Goal: Task Accomplishment & Management: Manage account settings

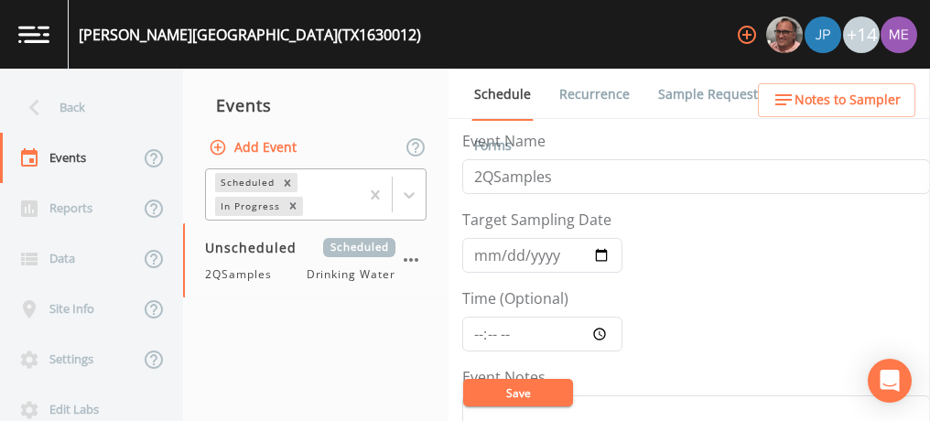
scroll to position [22, 0]
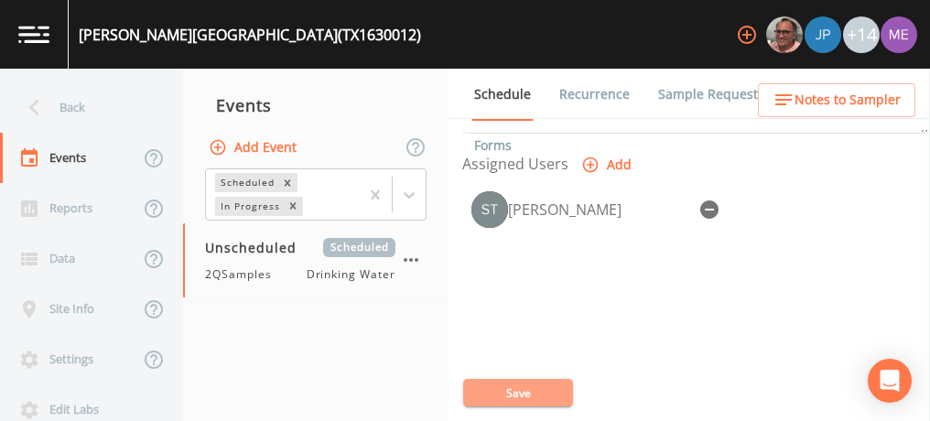
click at [482, 391] on button "Save" at bounding box center [518, 392] width 110 height 27
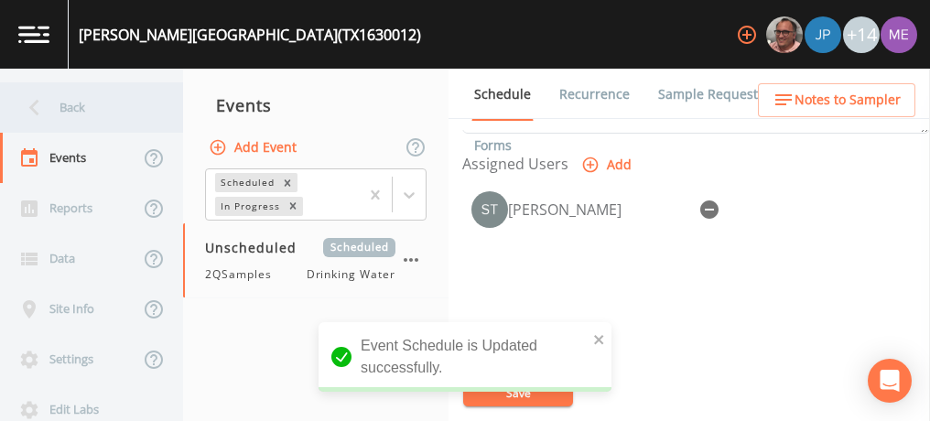
click at [59, 106] on div "Back" at bounding box center [82, 107] width 165 height 50
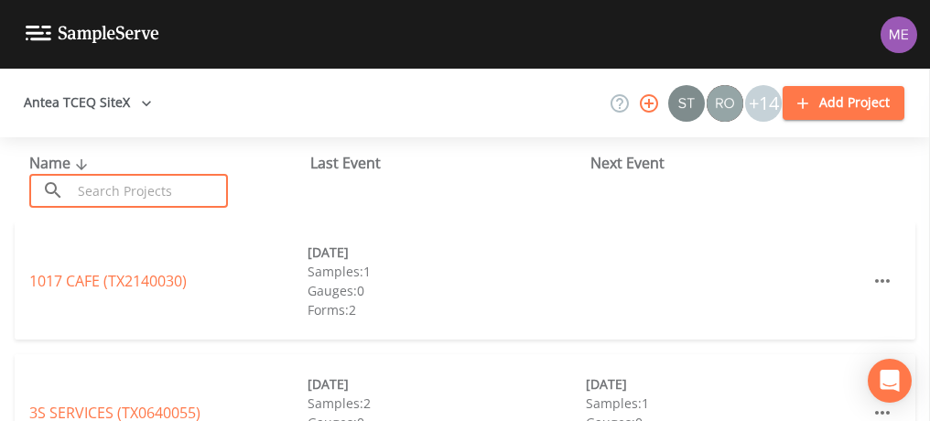
click at [89, 184] on input "text" at bounding box center [149, 191] width 156 height 34
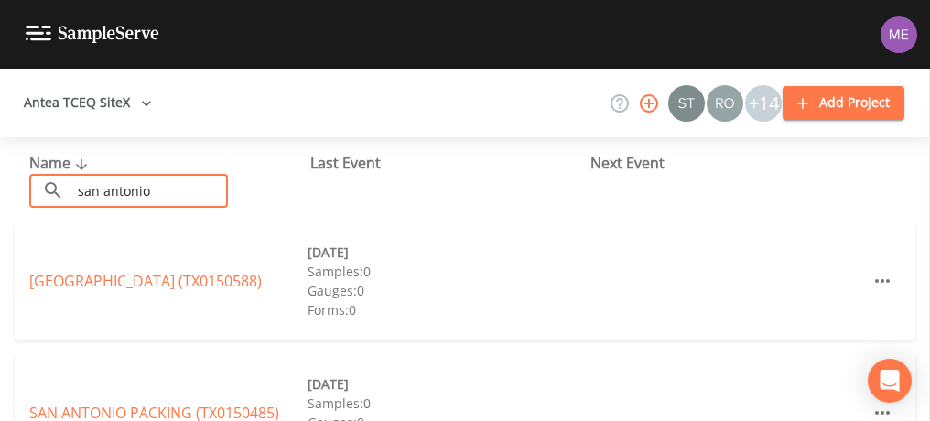
type input "san antonio"
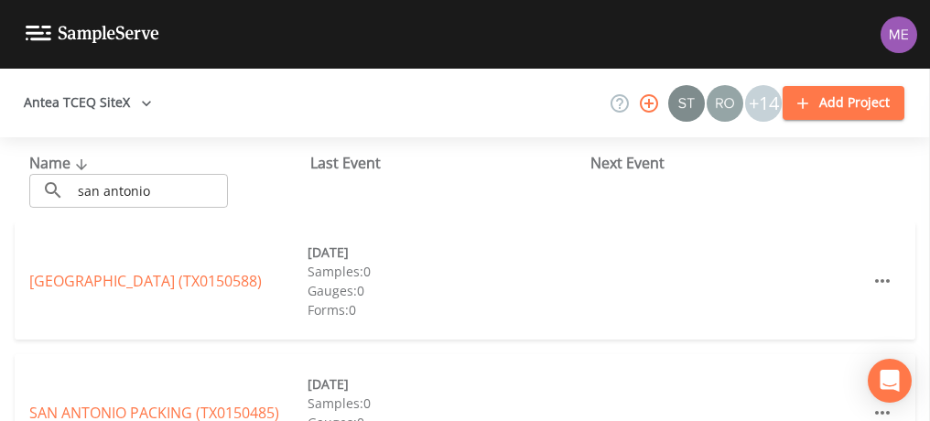
click at [40, 232] on div "SAN ANTONIO MILITARY MEDICAL CENTER (TX0150588) 04/28/2025 Samples: 0 Gauges: 0…" at bounding box center [465, 280] width 900 height 117
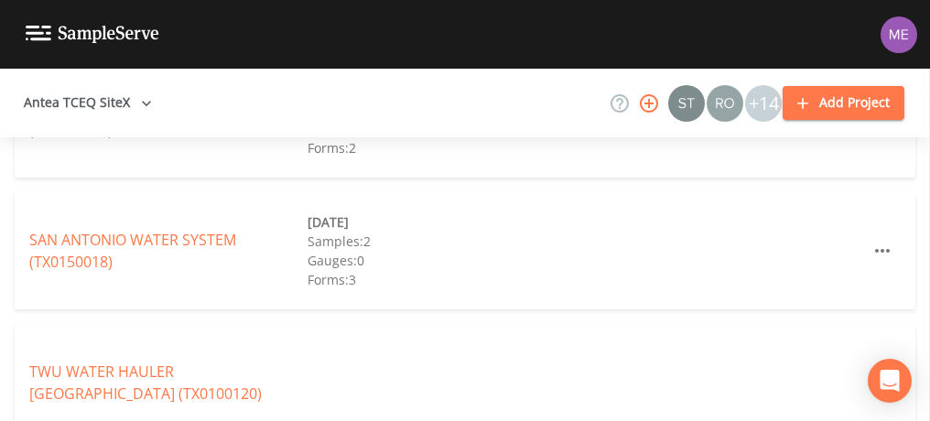
scroll to position [565, 0]
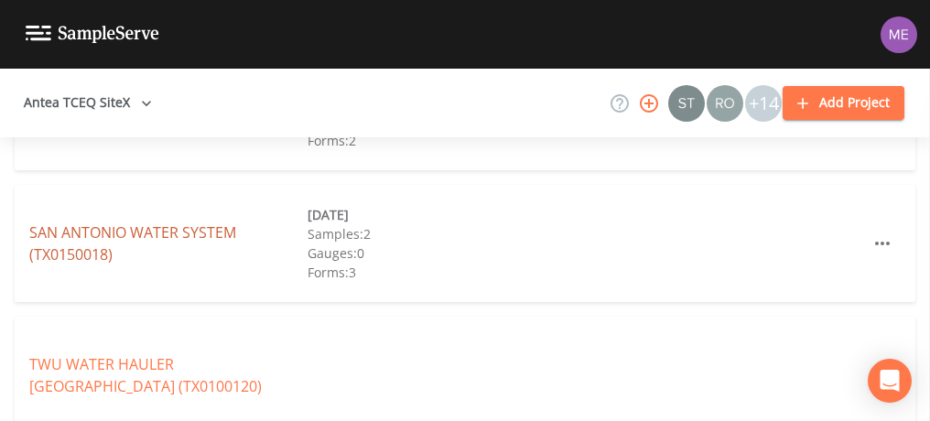
click at [106, 230] on link "SAN ANTONIO WATER SYSTEM (TX0150018)" at bounding box center [132, 243] width 207 height 42
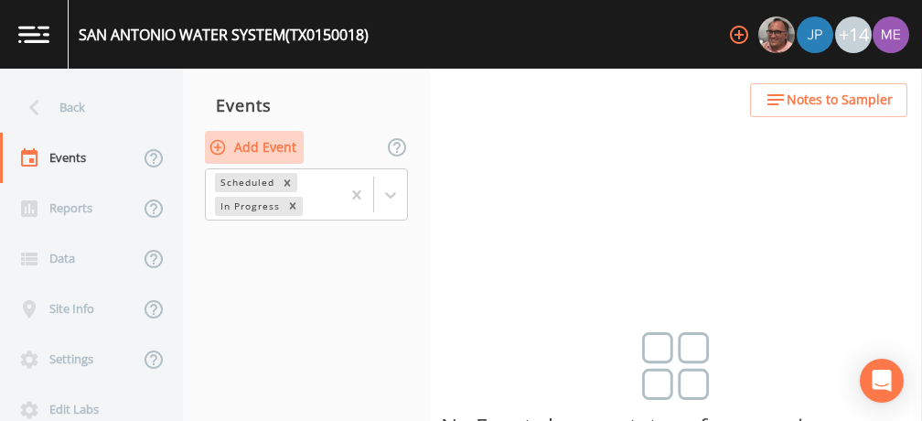
click at [247, 150] on button "Add Event" at bounding box center [254, 148] width 99 height 34
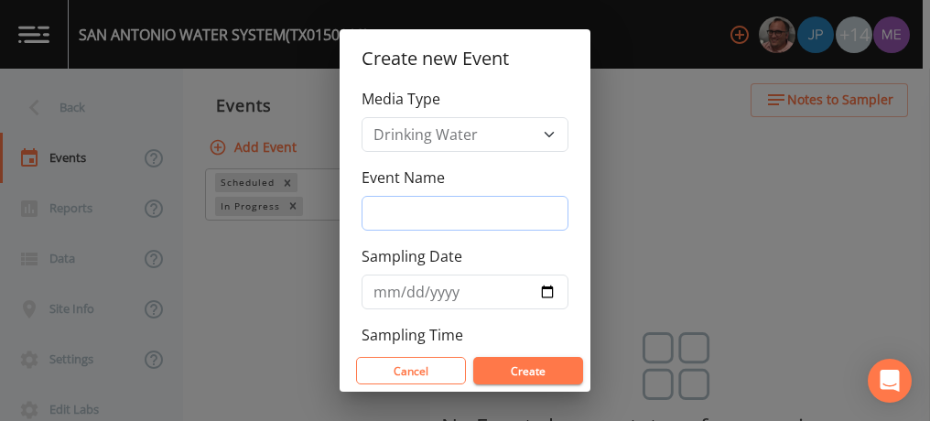
click at [412, 206] on input "Event Name" at bounding box center [464, 213] width 207 height 35
type input "3QSamples"
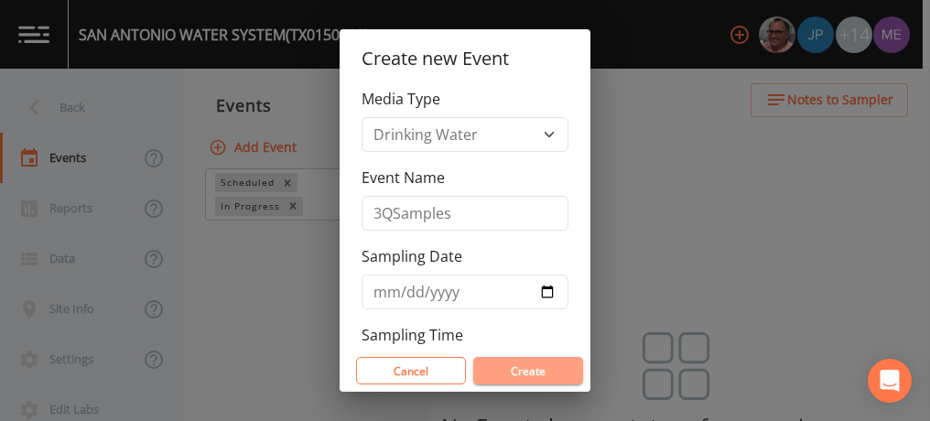
click at [526, 358] on button "Create" at bounding box center [528, 370] width 110 height 27
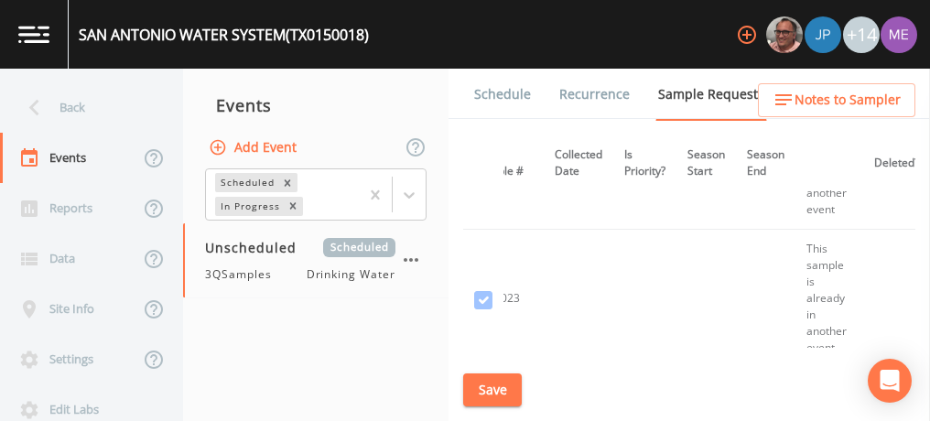
scroll to position [35792, 543]
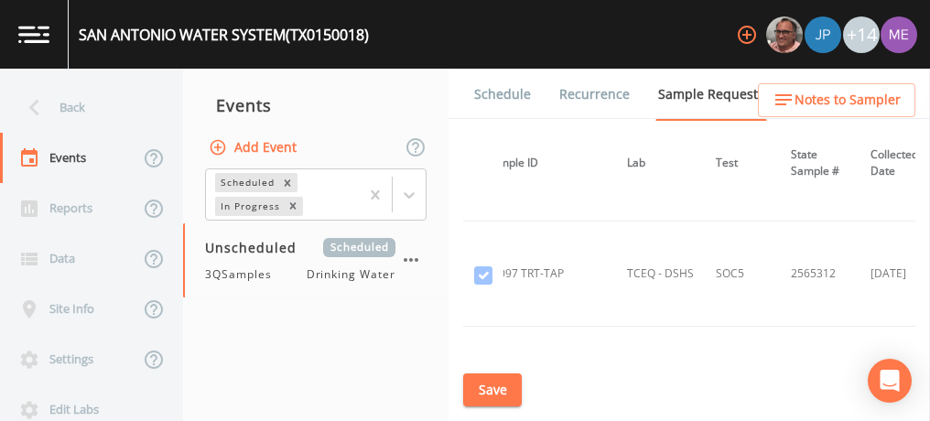
scroll to position [64078, 177]
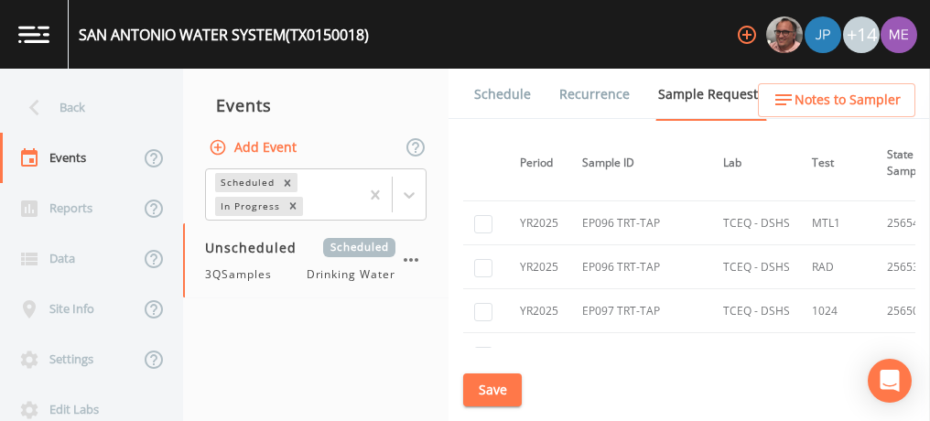
scroll to position [42062, 81]
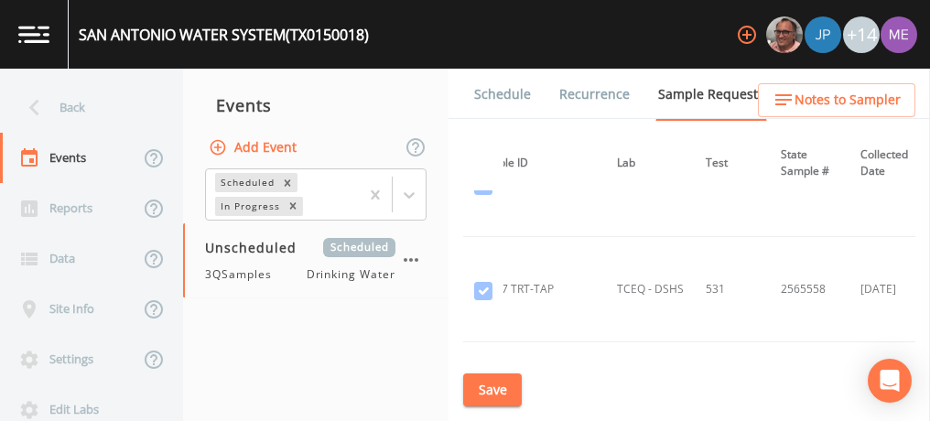
scroll to position [63928, 187]
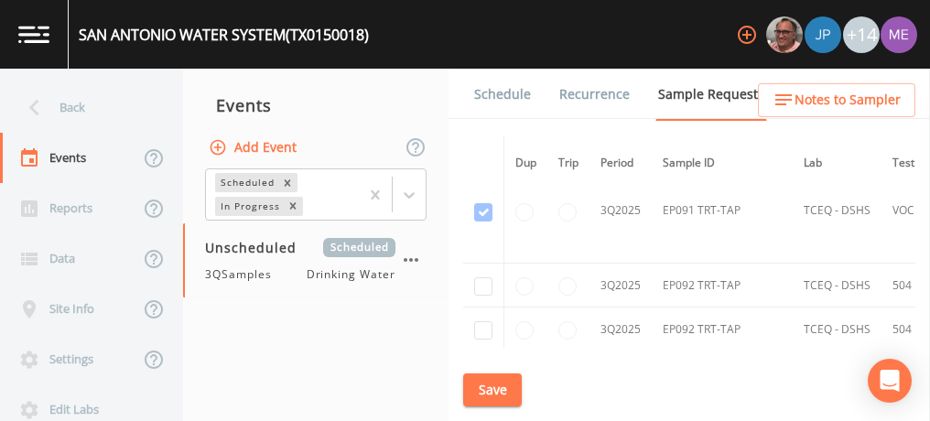
scroll to position [61751, 0]
checkbox input "true"
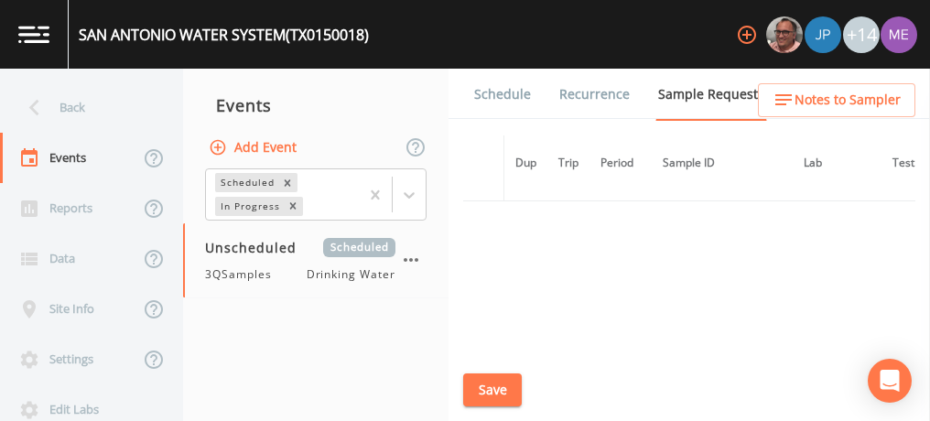
scroll to position [52967, 0]
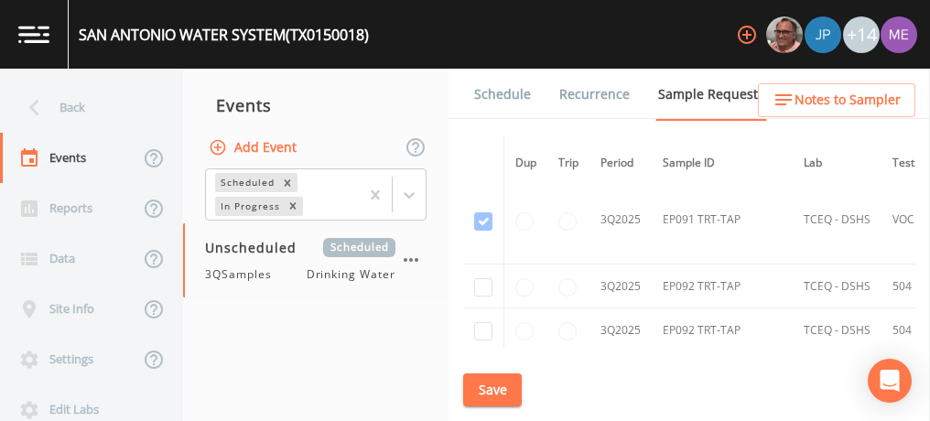
checkbox input "true"
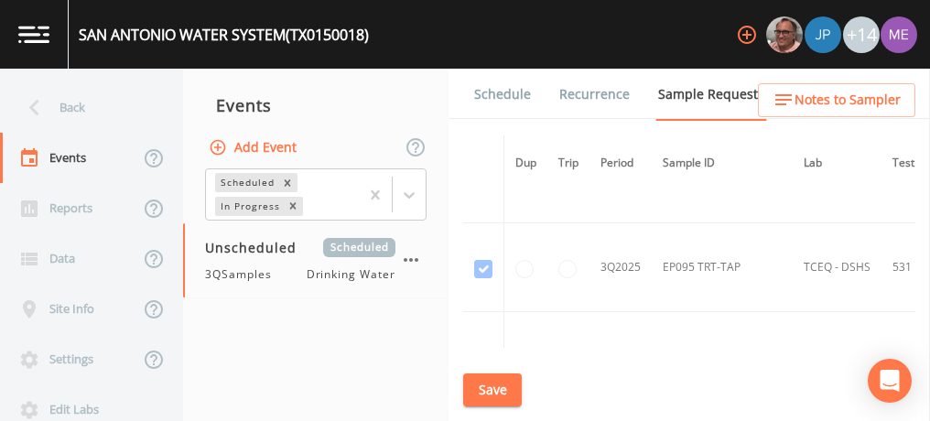
scroll to position [52308, 0]
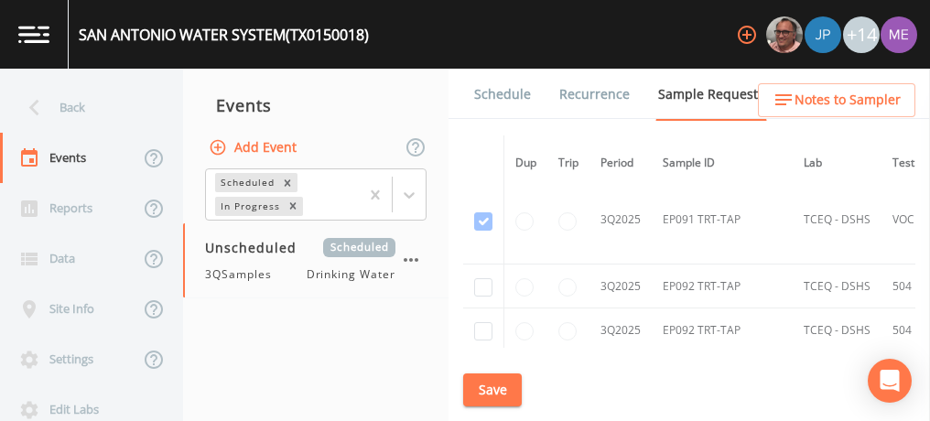
checkbox input "true"
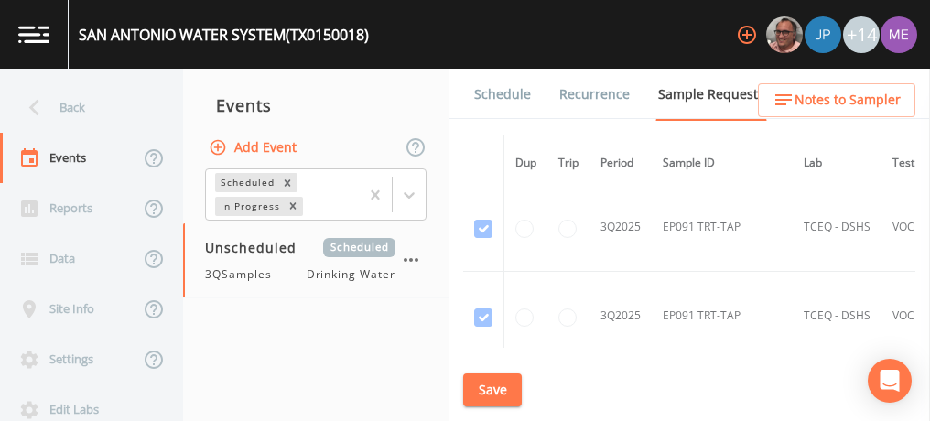
scroll to position [52212, 0]
checkbox input "true"
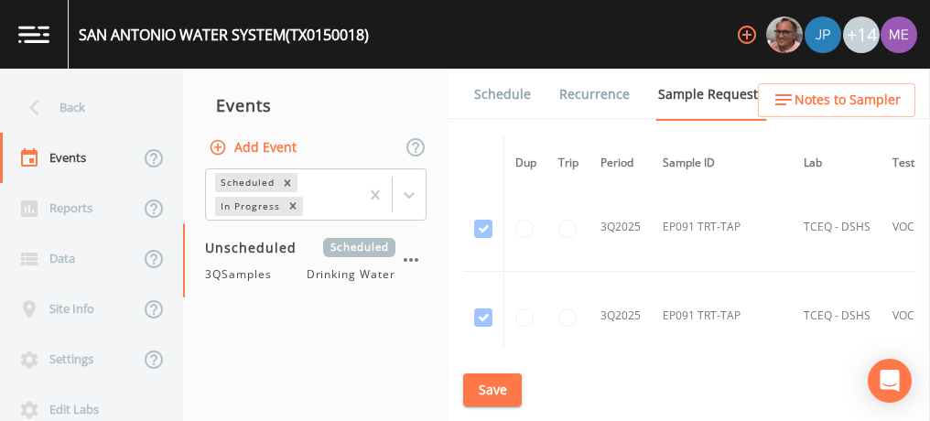
checkbox input "true"
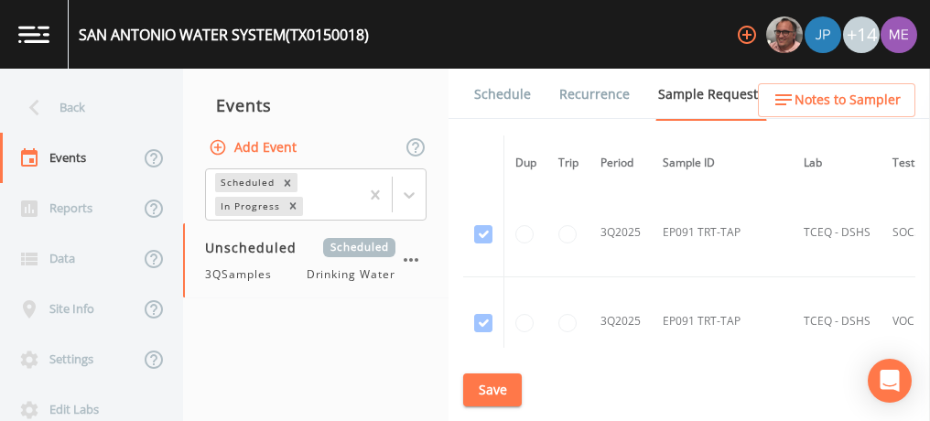
checkbox input "true"
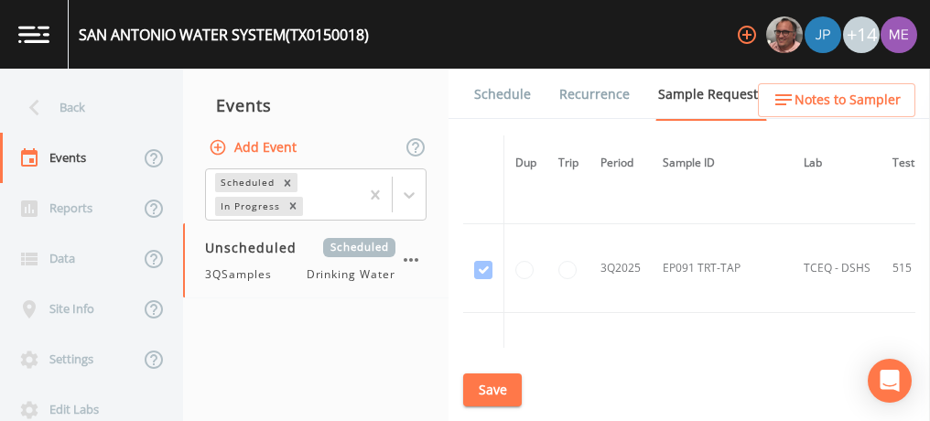
scroll to position [51912, 0]
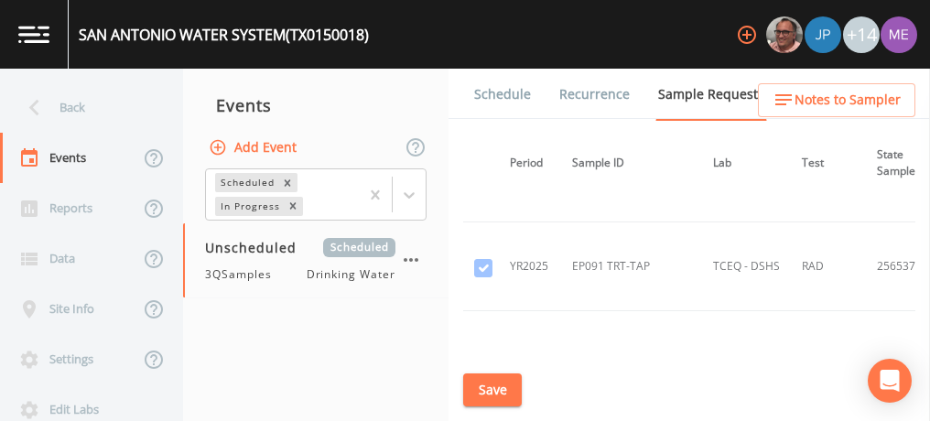
scroll to position [34131, 91]
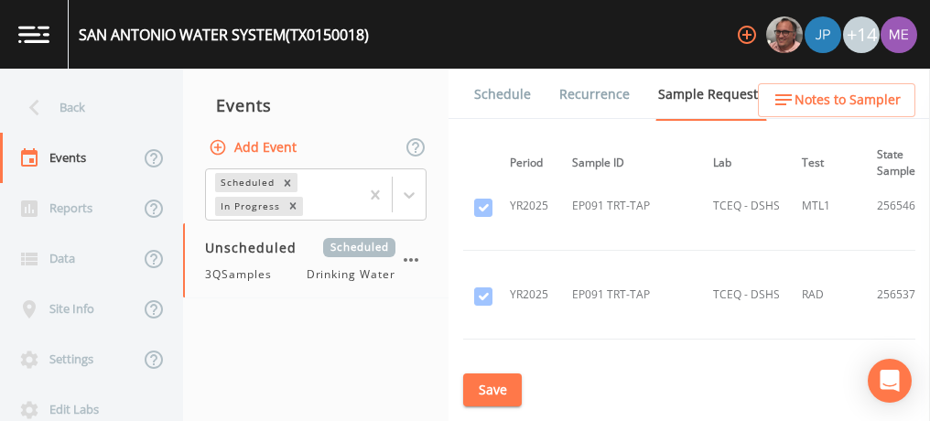
click at [675, 339] on td "EP092 TRT-TAP" at bounding box center [631, 391] width 141 height 105
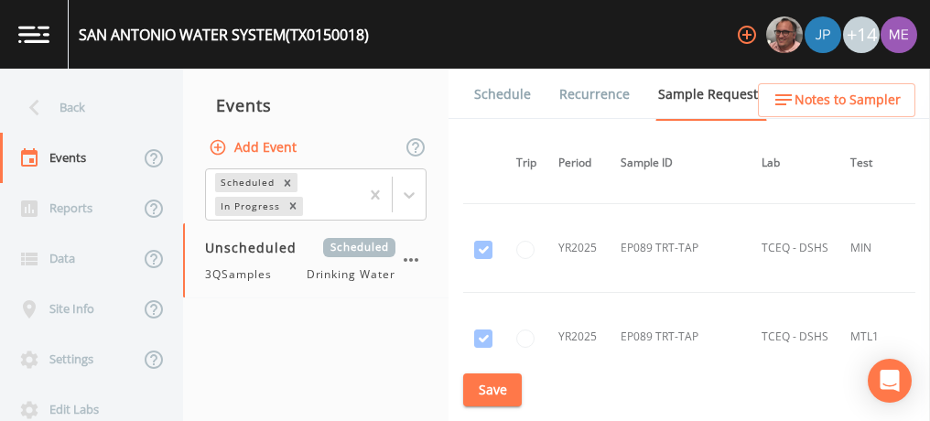
scroll to position [33029, 42]
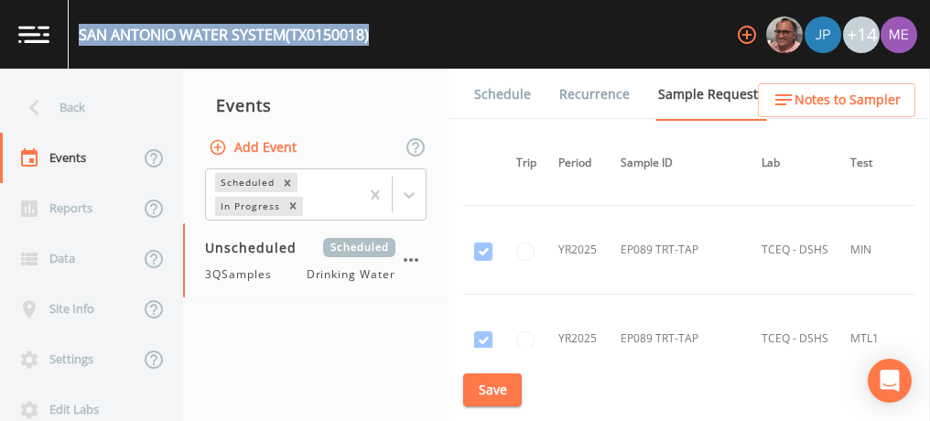
drag, startPoint x: 79, startPoint y: 29, endPoint x: 379, endPoint y: 39, distance: 300.3
click at [379, 39] on div "SAN ANTONIO WATER SYSTEM (TX0150018) +14" at bounding box center [465, 34] width 930 height 69
copy div "SAN ANTONIO WATER SYSTEM (TX0150018)"
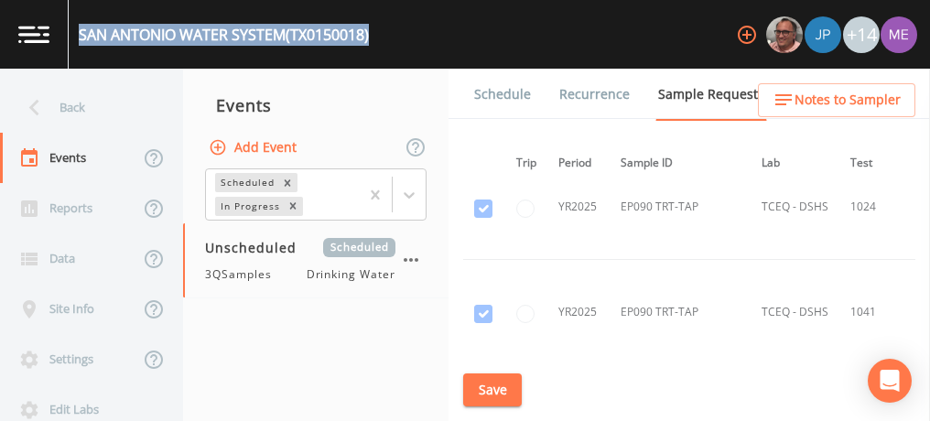
scroll to position [33365, 42]
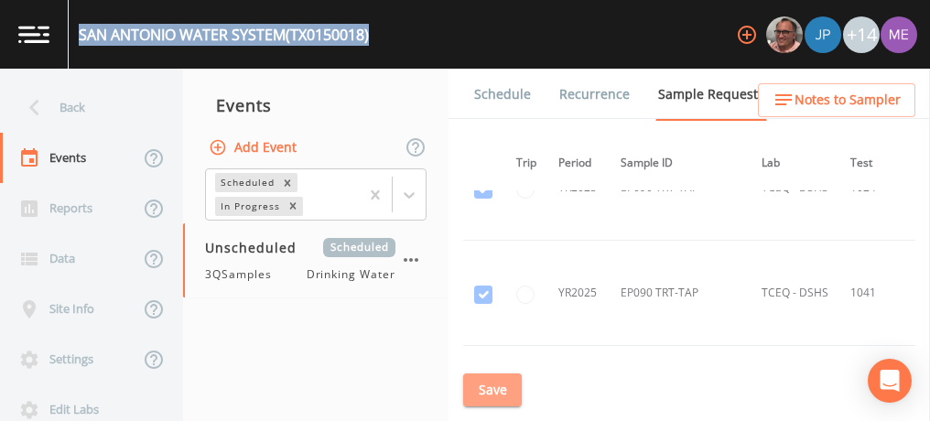
click at [498, 384] on button "Save" at bounding box center [492, 390] width 59 height 34
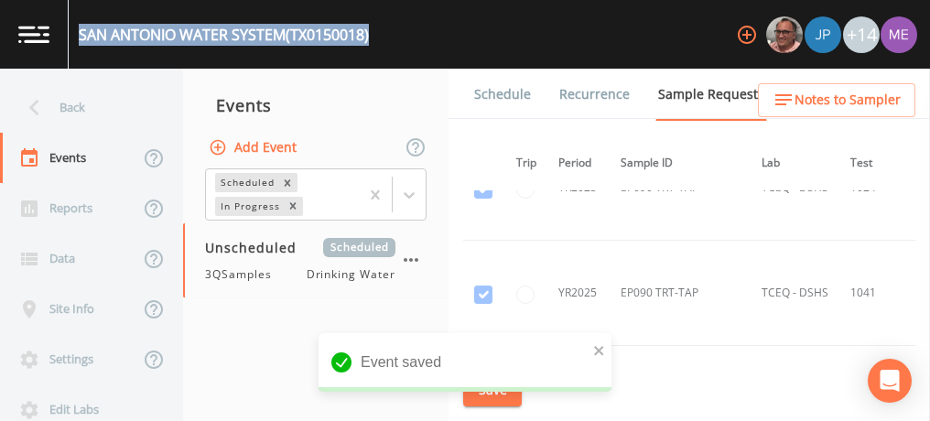
click at [501, 96] on link "Schedule" at bounding box center [502, 94] width 62 height 51
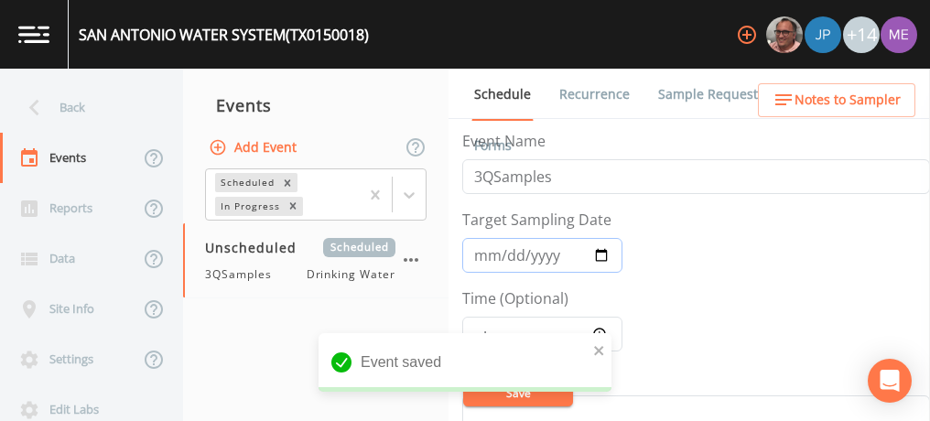
click at [479, 258] on input "Target Sampling Date" at bounding box center [542, 255] width 160 height 35
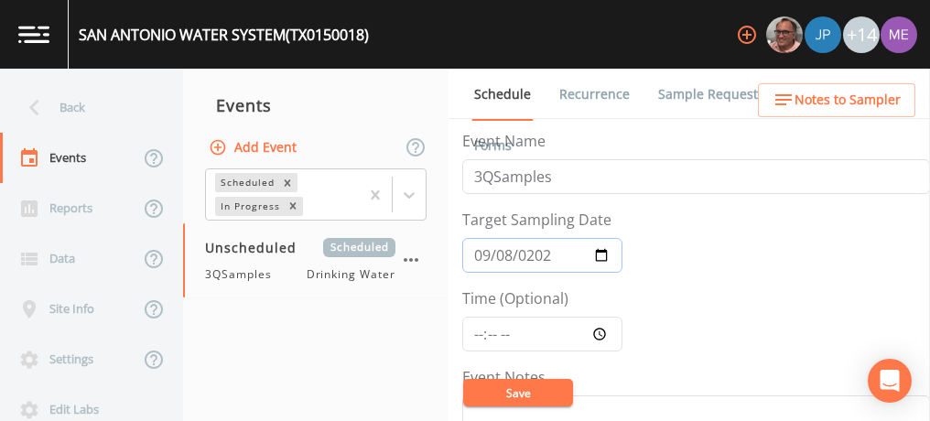
type input "2025-09-08"
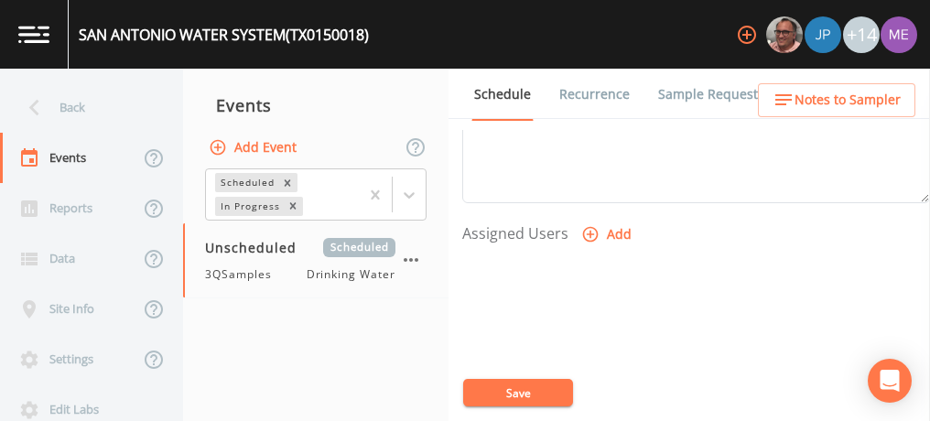
scroll to position [705, 0]
click at [589, 227] on icon "button" at bounding box center [590, 230] width 18 height 18
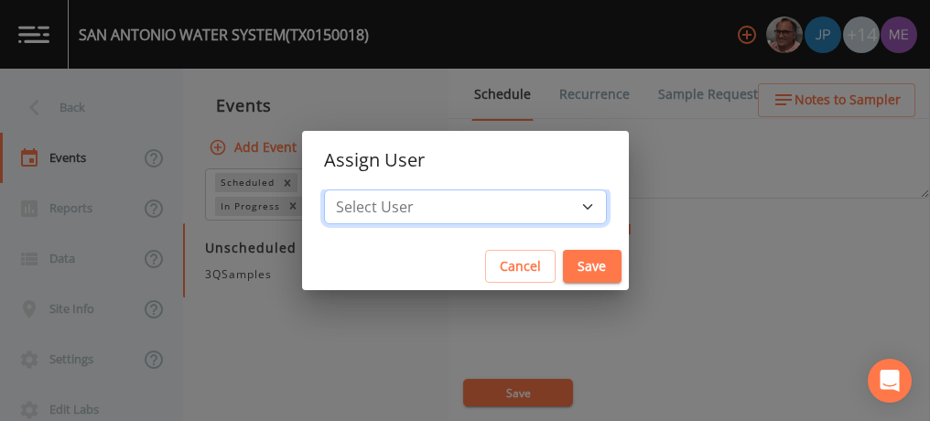
click at [558, 208] on select "Select User Mike Franklin Joshua gere Paul Lauren Saenz David Weber Zachary Eva…" at bounding box center [465, 206] width 283 height 35
select select "82fcd260-406f-4720-af66-0de7f1917f1c"
click at [351, 189] on select "Select User Mike Franklin Joshua gere Paul Lauren Saenz David Weber Zachary Eva…" at bounding box center [465, 206] width 283 height 35
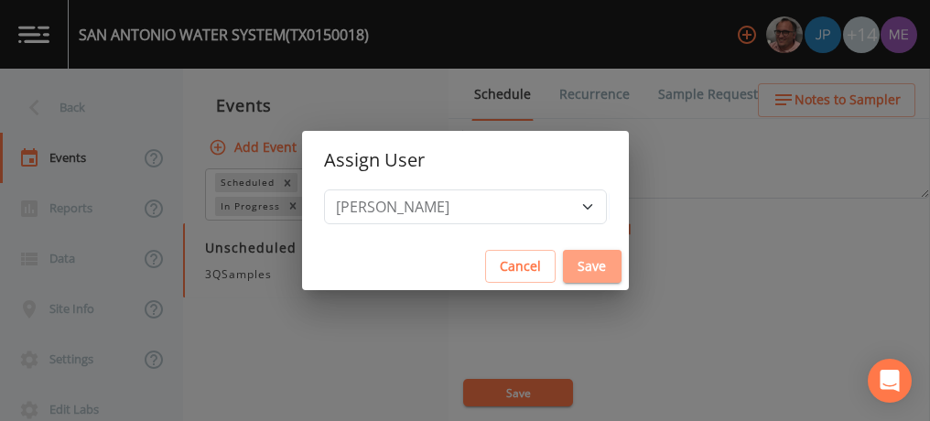
click at [563, 265] on button "Save" at bounding box center [592, 267] width 59 height 34
select select
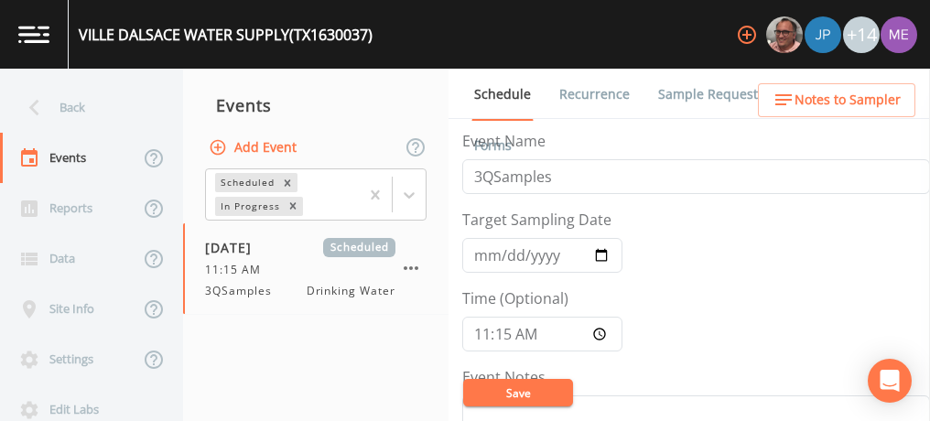
scroll to position [646, 0]
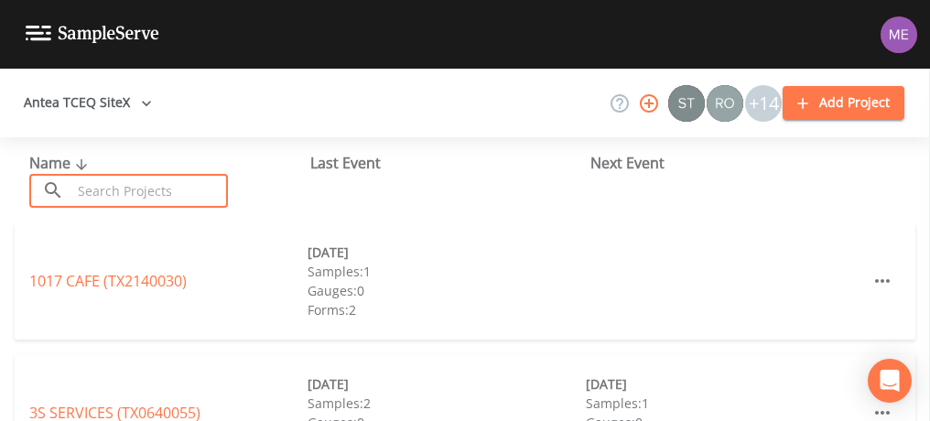
click at [82, 186] on input "text" at bounding box center [149, 191] width 156 height 34
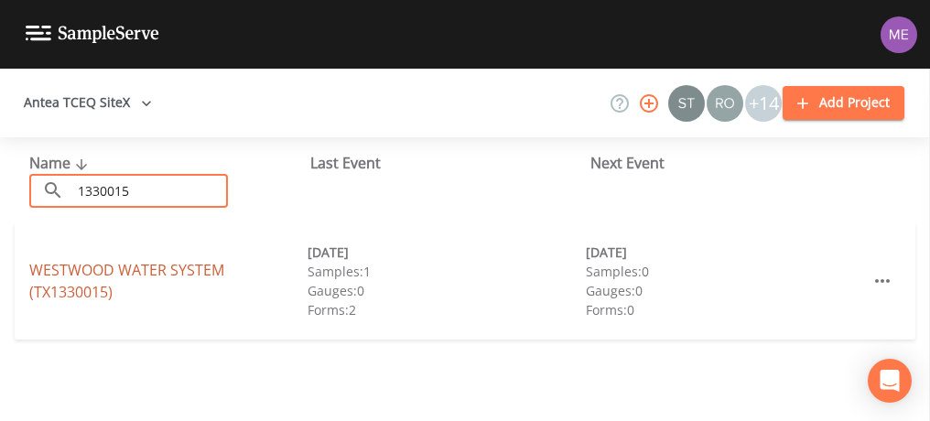
type input "1330015"
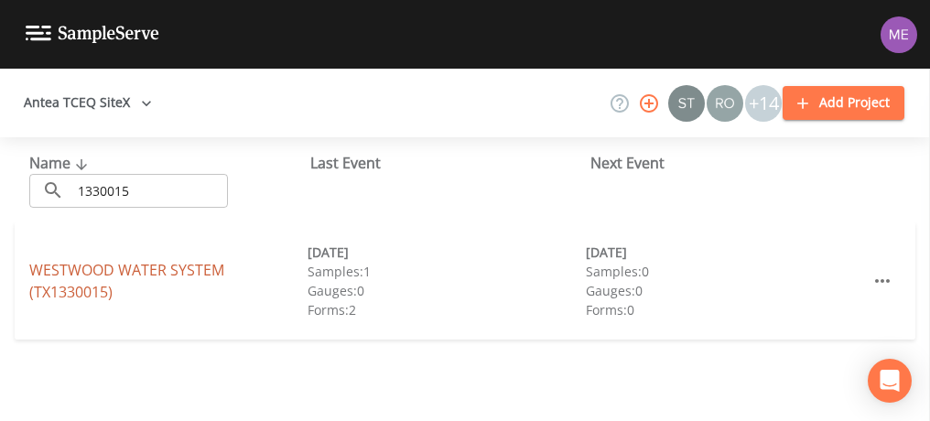
click at [62, 267] on link "WESTWOOD WATER SYSTEM (TX1330015)" at bounding box center [126, 281] width 195 height 42
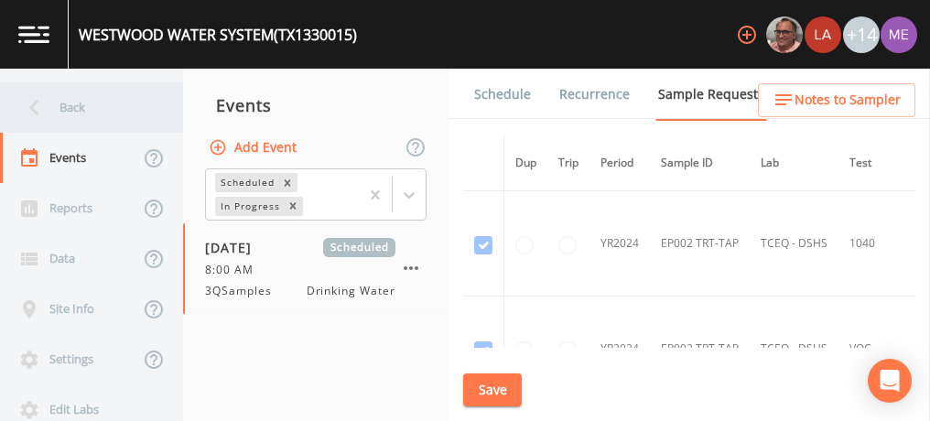
click at [75, 108] on div "Back" at bounding box center [82, 107] width 165 height 50
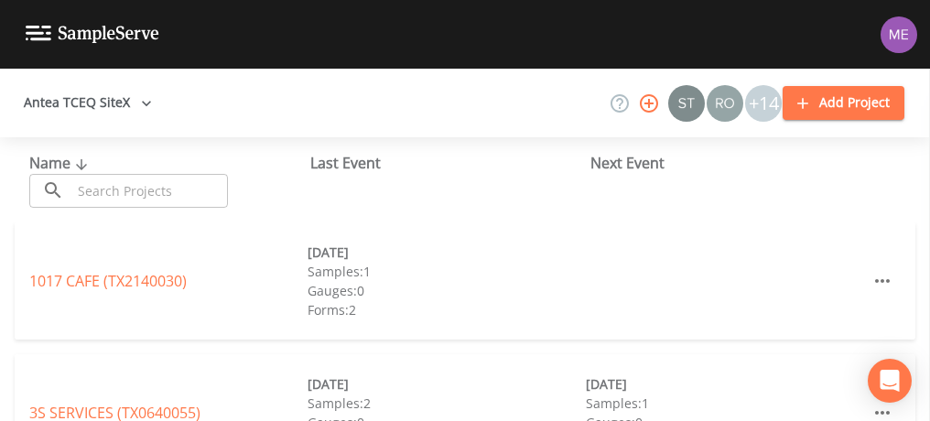
click at [129, 189] on input "text" at bounding box center [149, 191] width 156 height 34
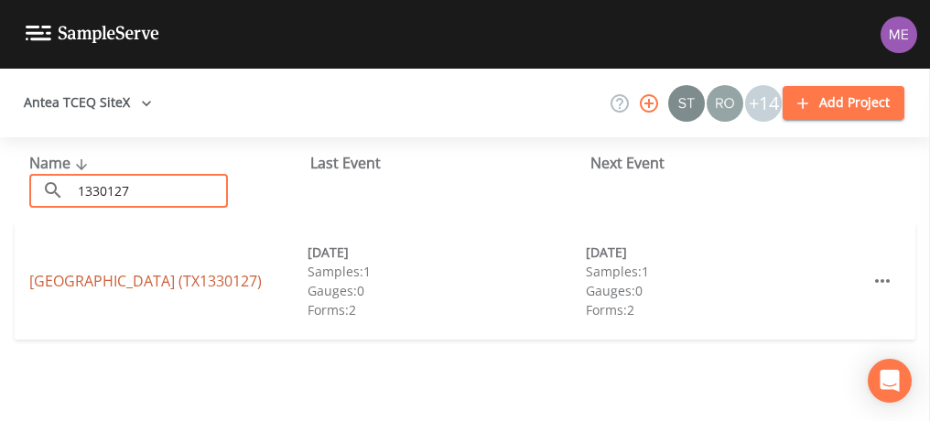
type input "1330127"
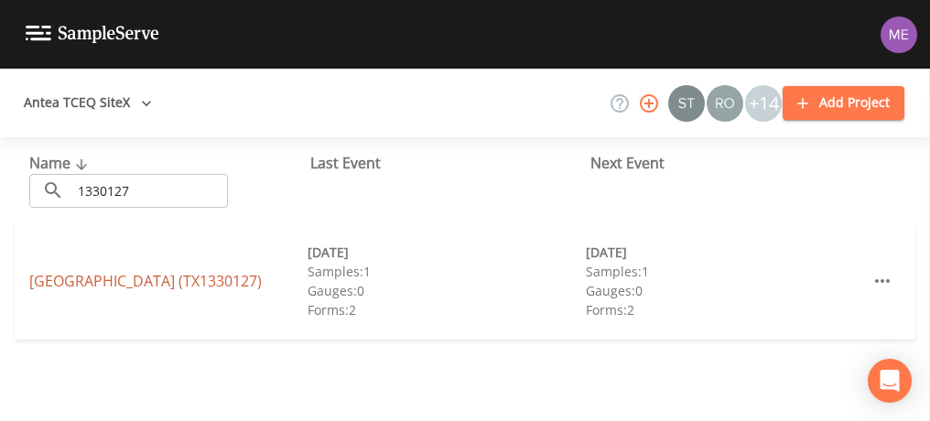
click at [84, 282] on link "PARK PLACE SUBDIVISION (TX1330127)" at bounding box center [145, 281] width 232 height 20
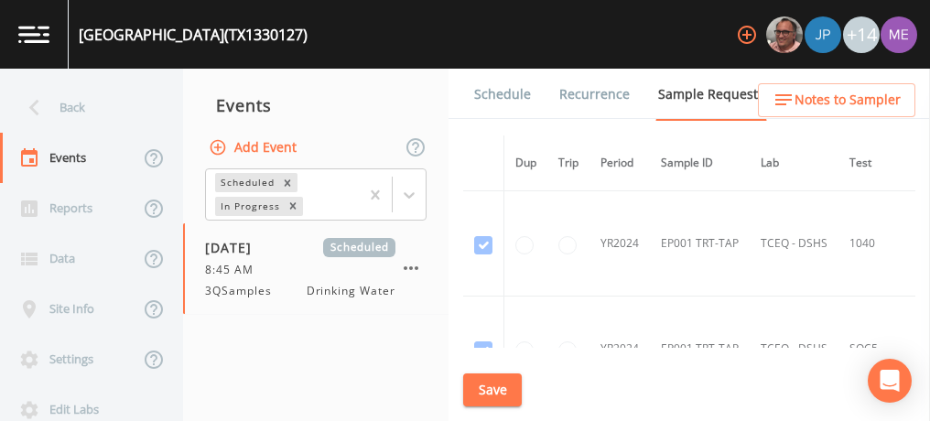
click at [514, 90] on link "Schedule" at bounding box center [502, 94] width 62 height 51
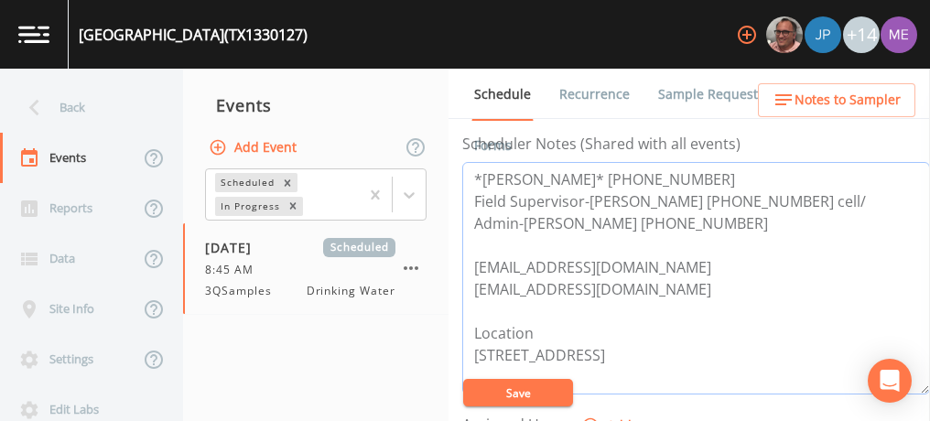
click at [667, 252] on textarea "*Phillip Roberson* 512-947-5974 Field Supervisor-Benton Cripps 830-459-3502 cel…" at bounding box center [696, 278] width 468 height 232
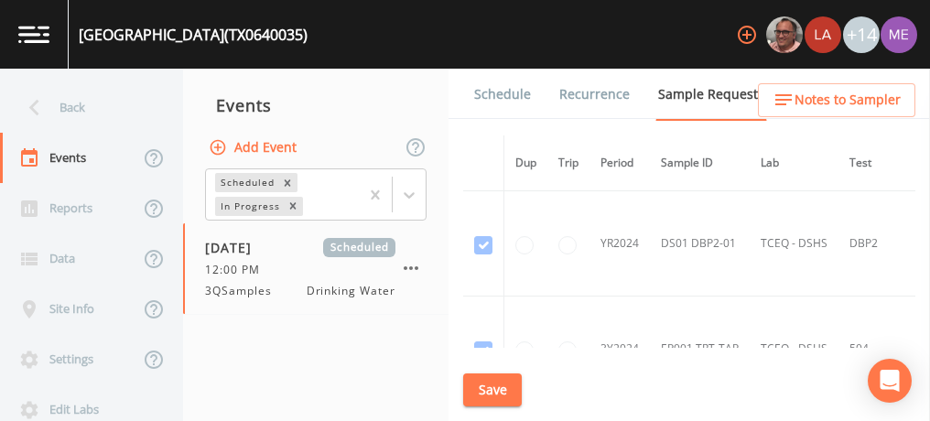
scroll to position [1101, 95]
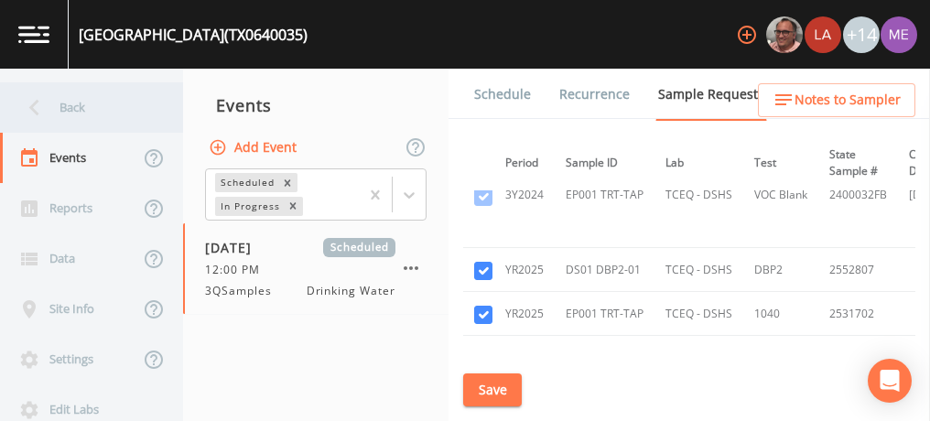
click at [67, 102] on div "Back" at bounding box center [82, 107] width 165 height 50
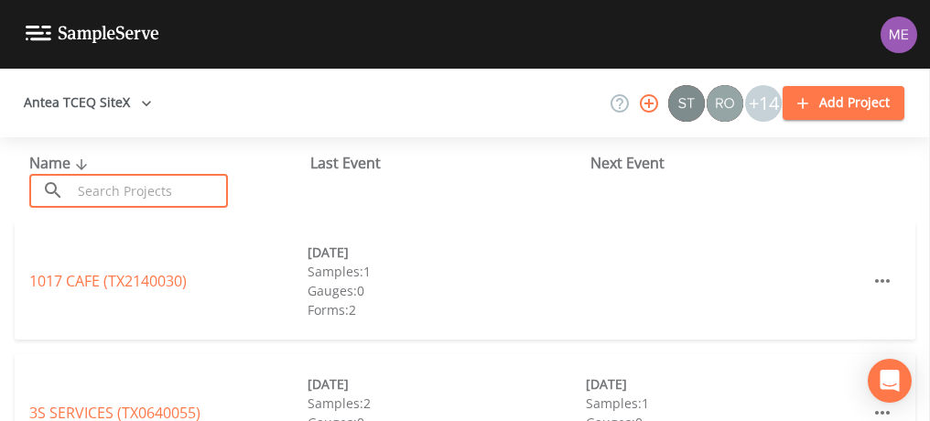
click at [106, 191] on input "text" at bounding box center [149, 191] width 156 height 34
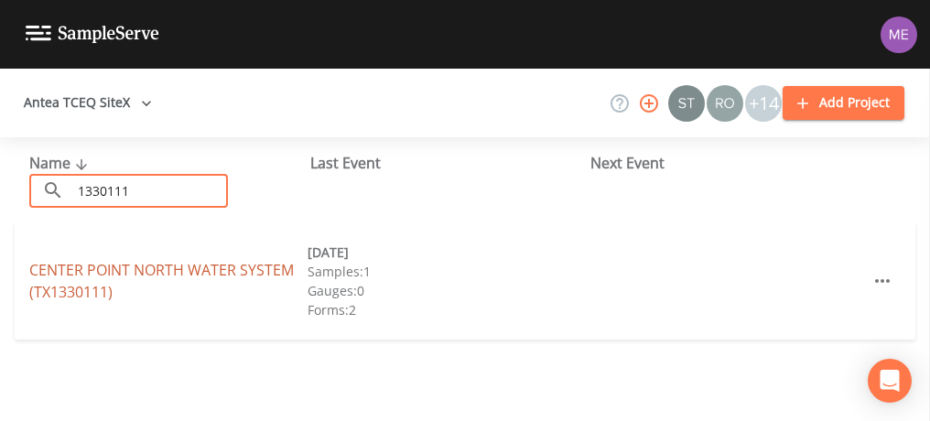
type input "1330111"
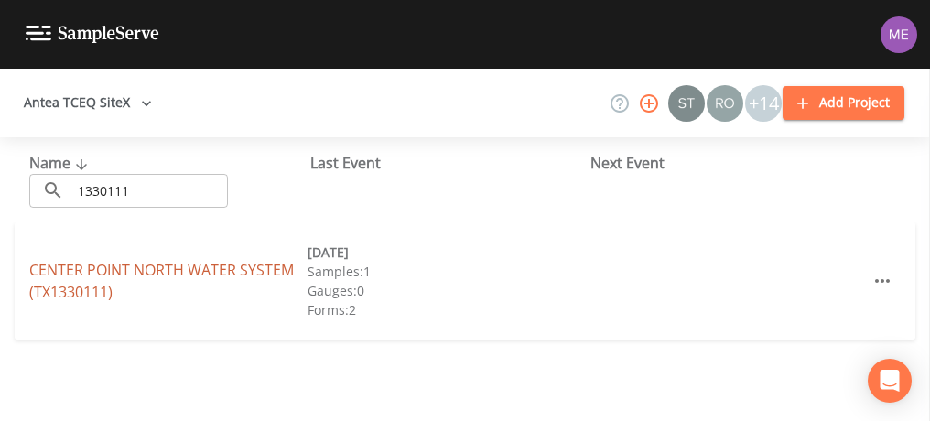
click at [149, 270] on link "CENTER POINT NORTH WATER SYSTEM (TX1330111)" at bounding box center [161, 281] width 264 height 42
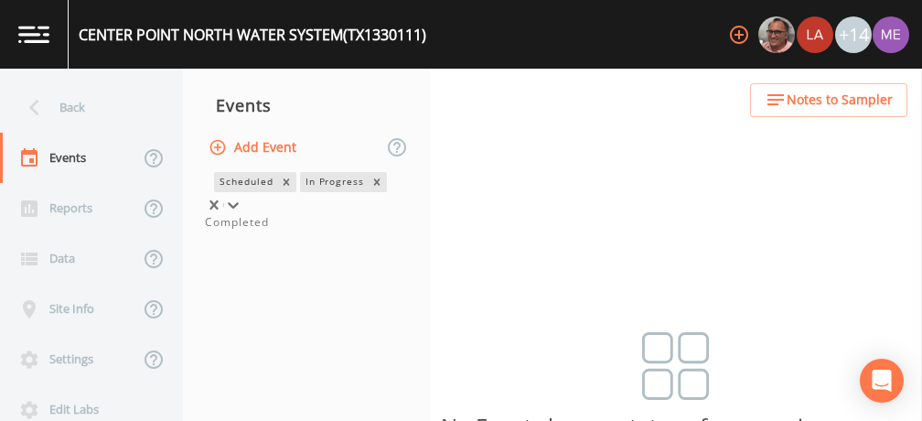
click at [242, 196] on icon at bounding box center [233, 205] width 18 height 18
click at [381, 231] on div "Completed" at bounding box center [306, 222] width 203 height 16
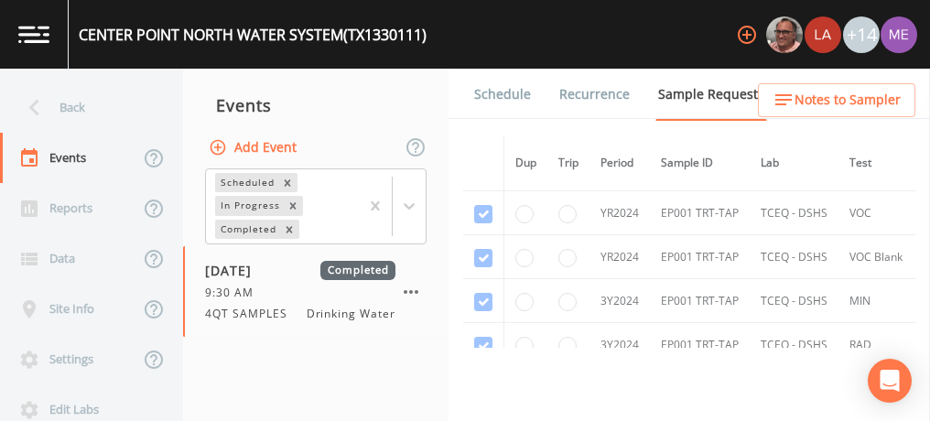
click at [502, 99] on link "Schedule" at bounding box center [502, 94] width 62 height 51
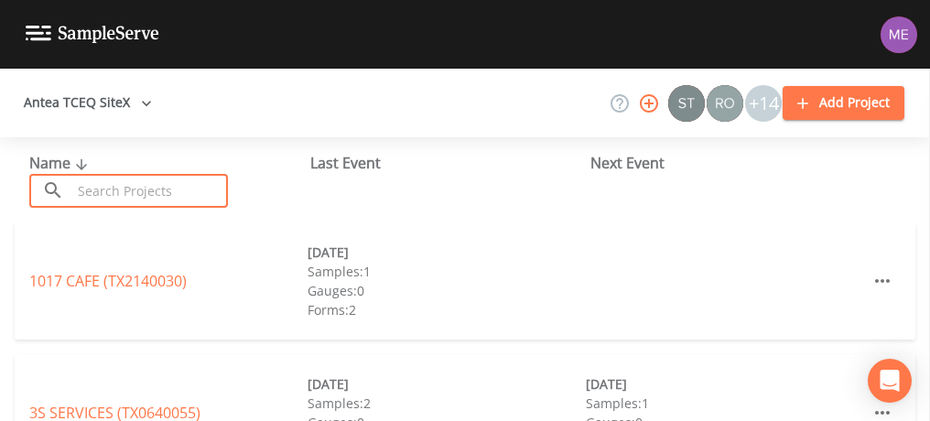
click at [134, 193] on input "text" at bounding box center [149, 191] width 156 height 34
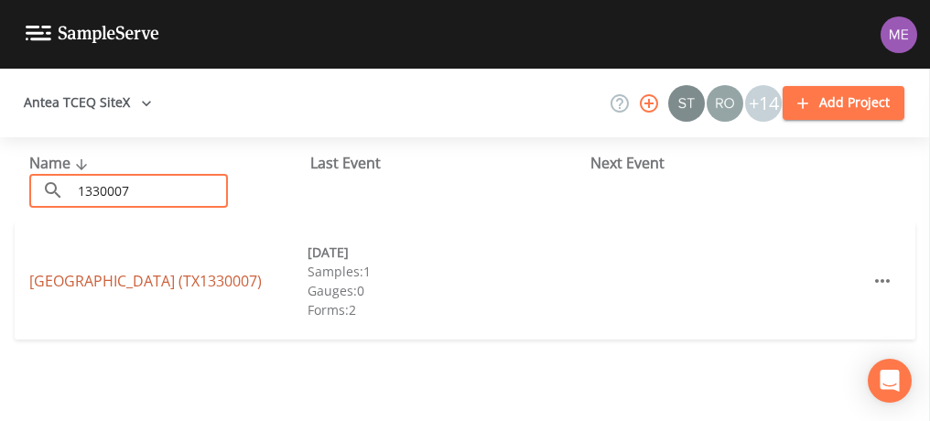
type input "1330007"
click at [138, 285] on link "CENTER POINT (TX1330007)" at bounding box center [145, 281] width 232 height 20
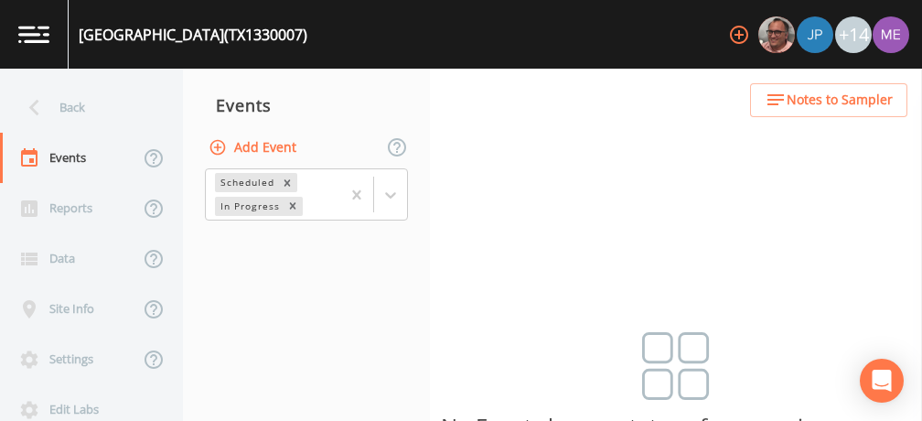
click at [264, 147] on button "Add Event" at bounding box center [254, 148] width 99 height 34
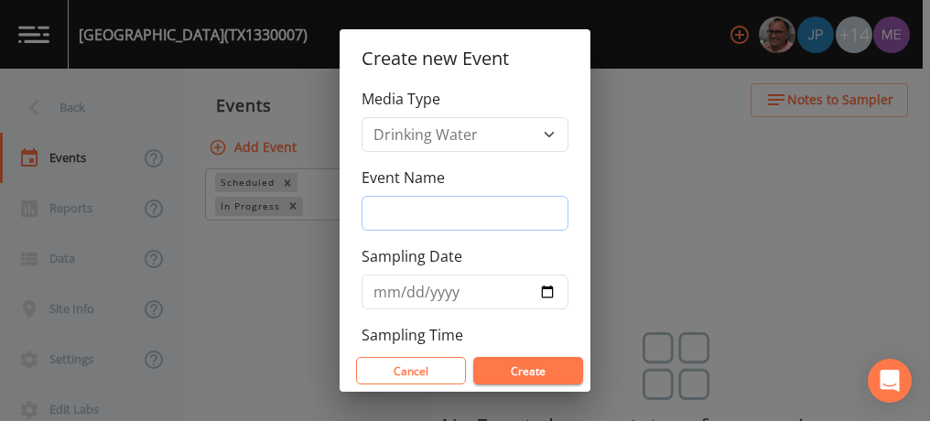
click at [458, 210] on input "Event Name" at bounding box center [464, 213] width 207 height 35
type input "3QSamples"
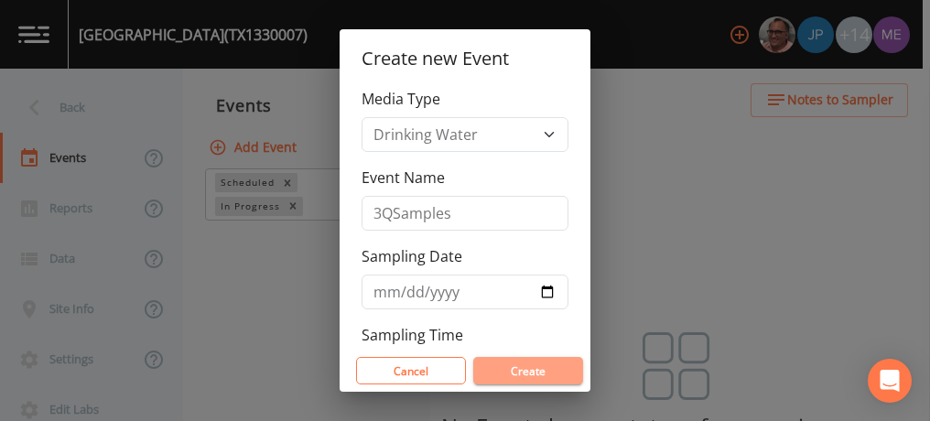
click at [532, 372] on button "Create" at bounding box center [528, 370] width 110 height 27
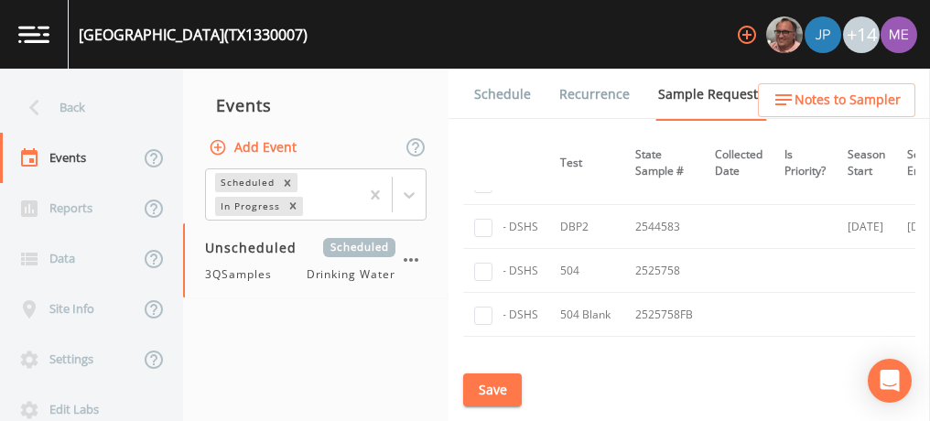
scroll to position [601, 289]
click at [495, 89] on link "Schedule" at bounding box center [502, 94] width 62 height 51
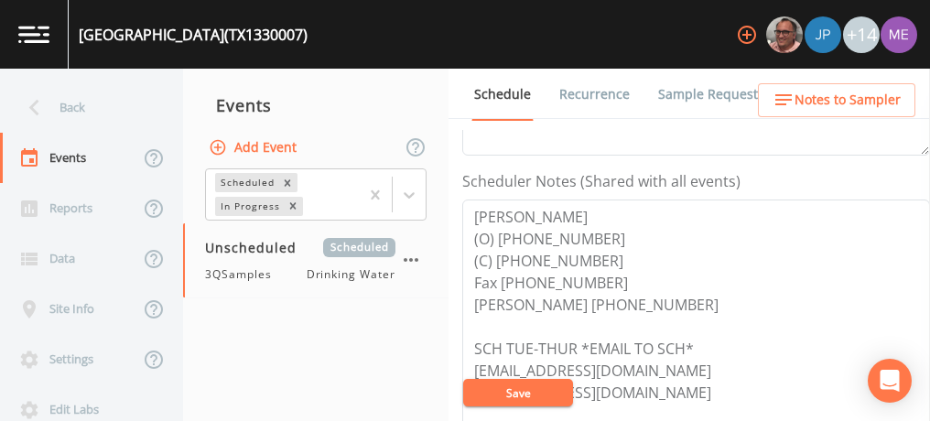
scroll to position [472, 0]
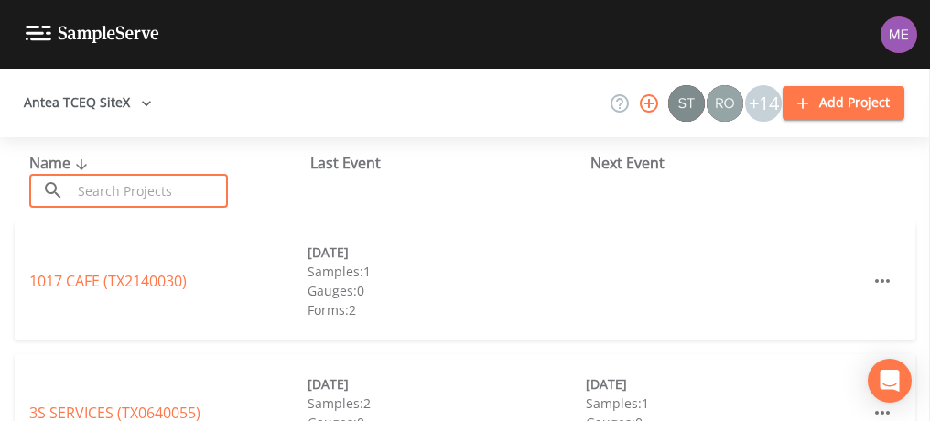
click at [190, 183] on input "text" at bounding box center [149, 191] width 156 height 34
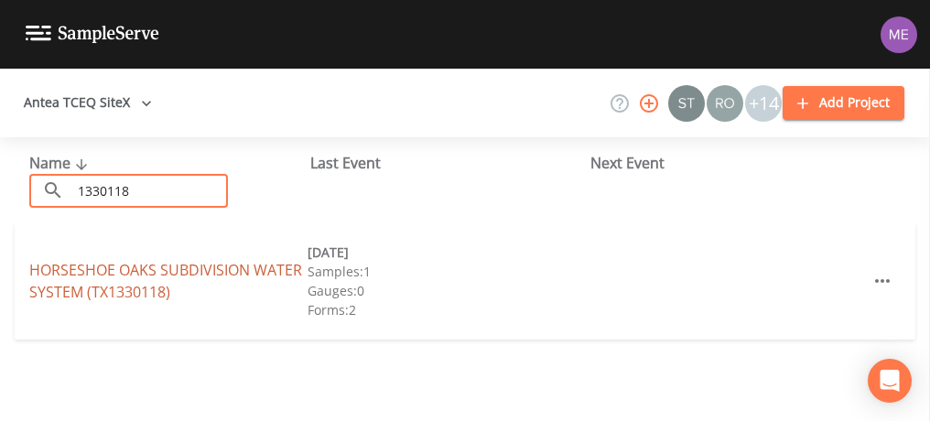
type input "1330118"
click at [90, 273] on link "HORSESHOE OAKS SUBDIVISION WATER SYSTEM (TX1330118)" at bounding box center [165, 281] width 273 height 42
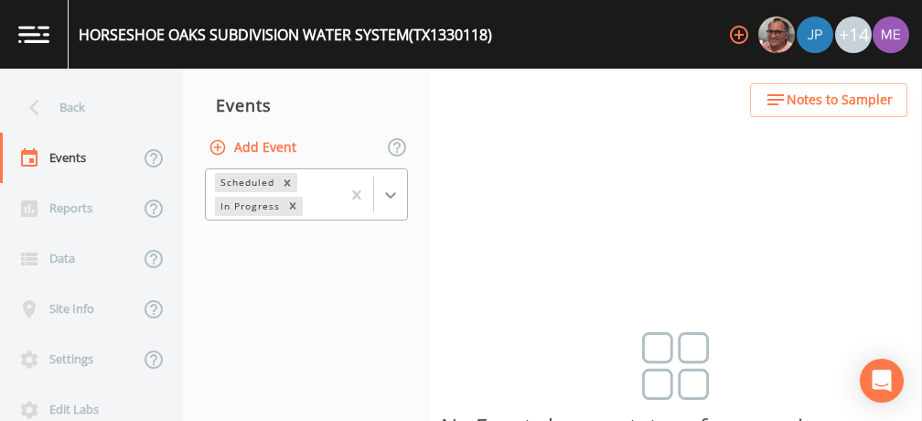
click at [393, 191] on icon at bounding box center [391, 195] width 18 height 18
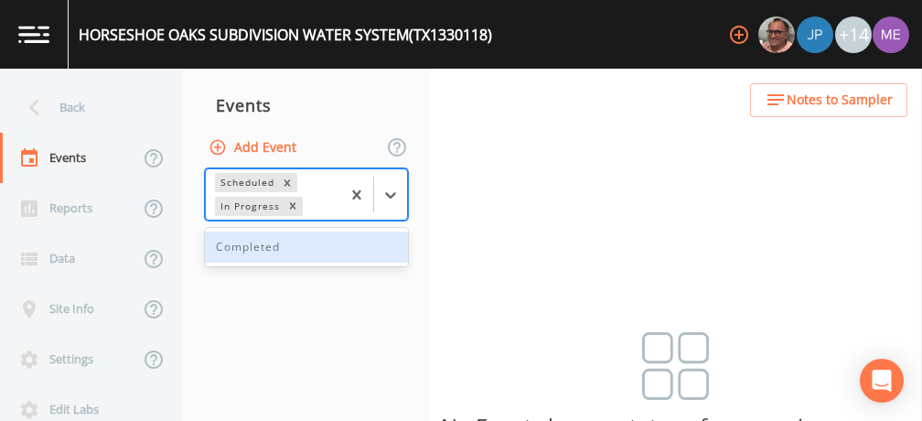
click at [381, 248] on div "Completed" at bounding box center [306, 247] width 203 height 31
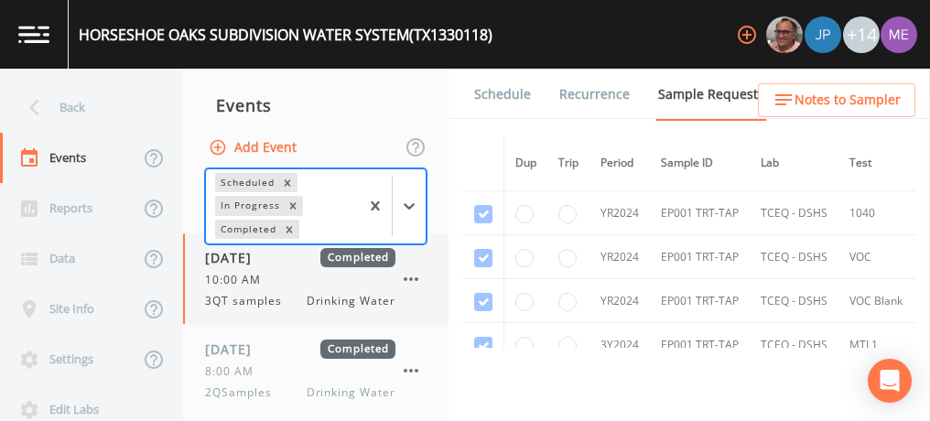
scroll to position [103, 0]
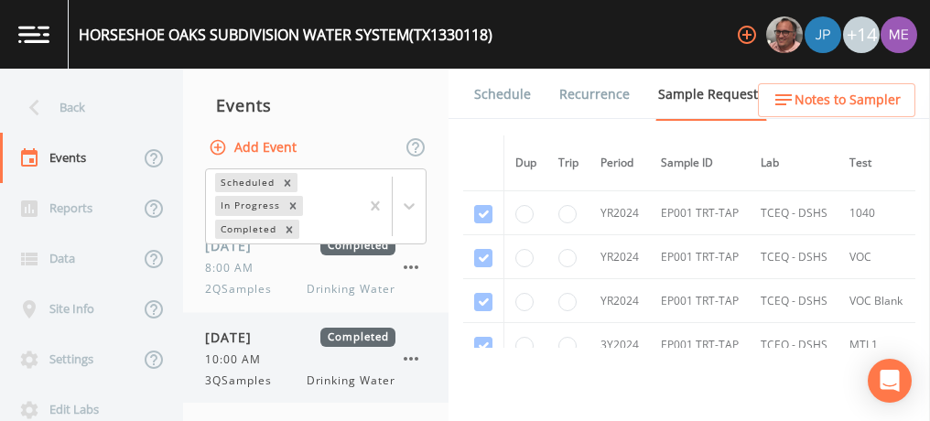
click at [368, 361] on div "10:00 AM" at bounding box center [300, 359] width 190 height 16
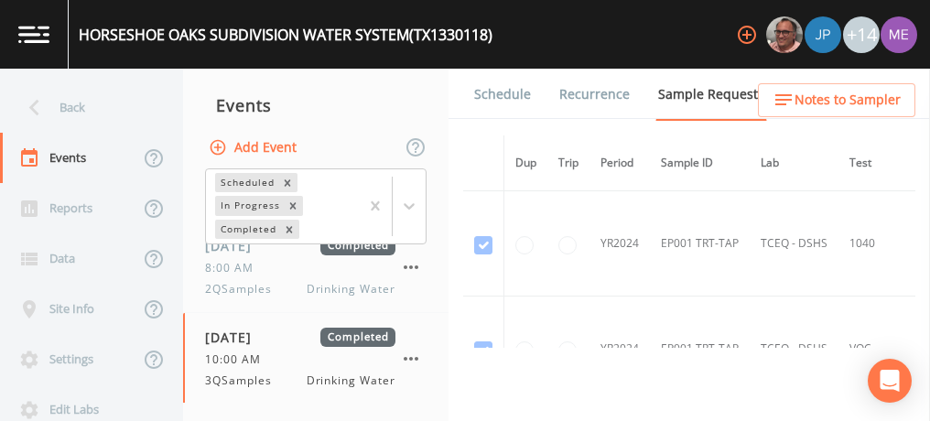
click at [509, 98] on link "Schedule" at bounding box center [502, 94] width 62 height 51
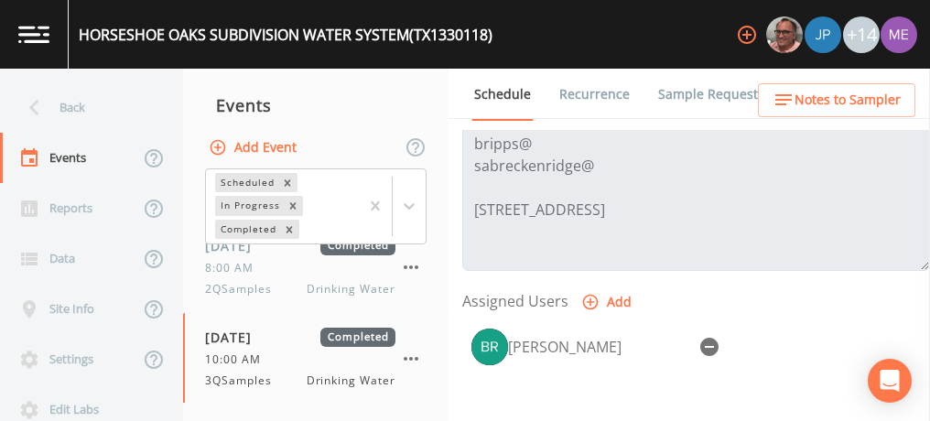
scroll to position [634, 0]
